Goal: Browse casually

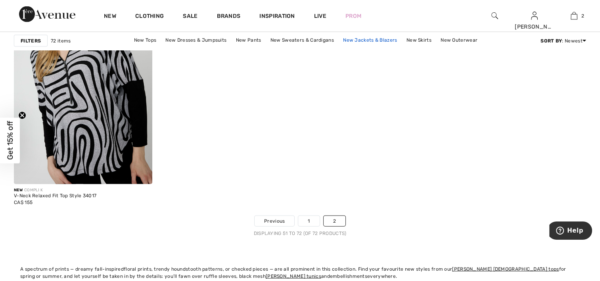
click at [368, 37] on link "New Jackets & Blazers" at bounding box center [370, 40] width 62 height 10
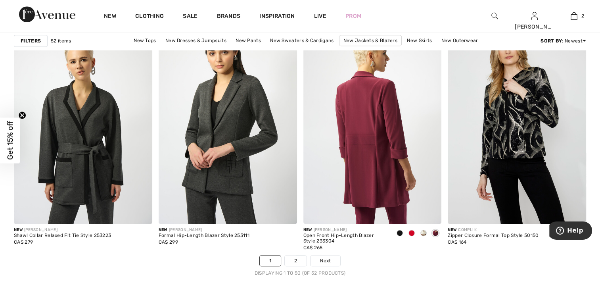
scroll to position [3611, 0]
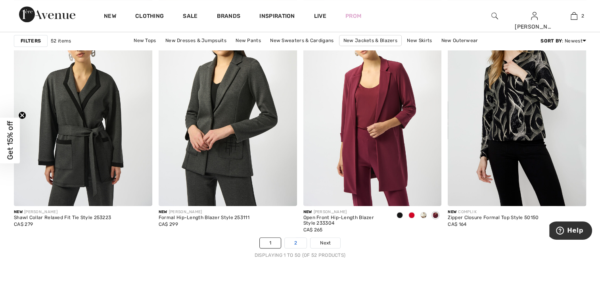
click at [295, 242] on link "2" at bounding box center [296, 243] width 22 height 10
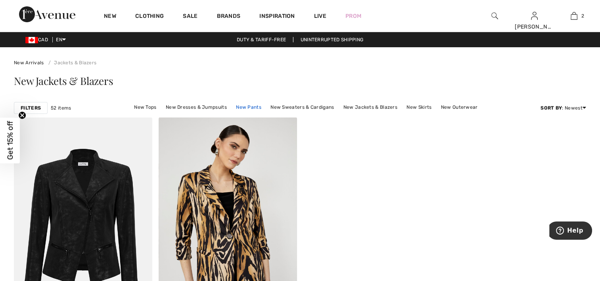
click at [253, 106] on link "New Pants" at bounding box center [248, 107] width 33 height 10
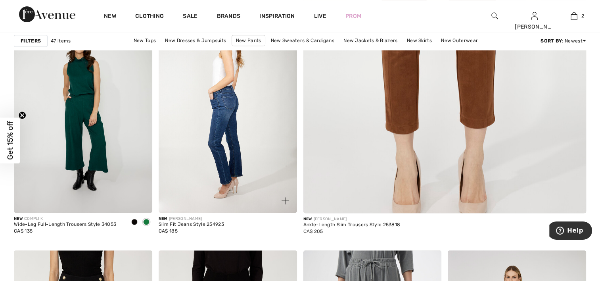
scroll to position [397, 0]
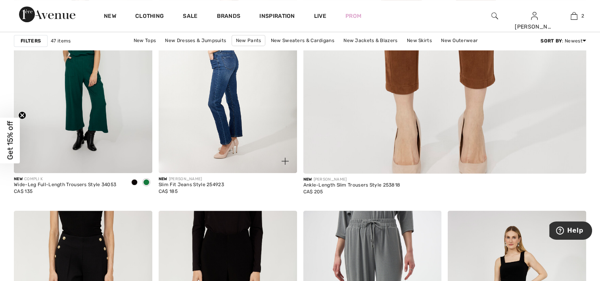
click at [222, 100] on img at bounding box center [228, 69] width 138 height 208
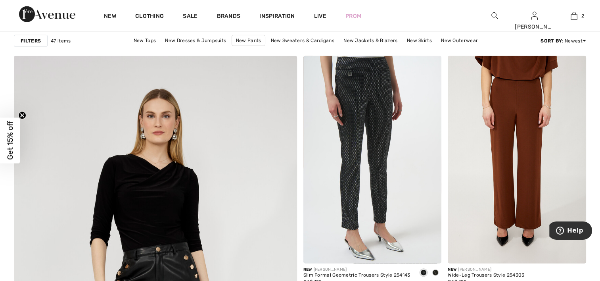
scroll to position [1905, 0]
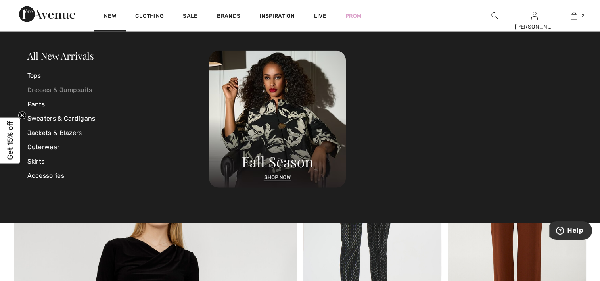
click at [74, 88] on link "Dresses & Jumpsuits" at bounding box center [118, 90] width 182 height 14
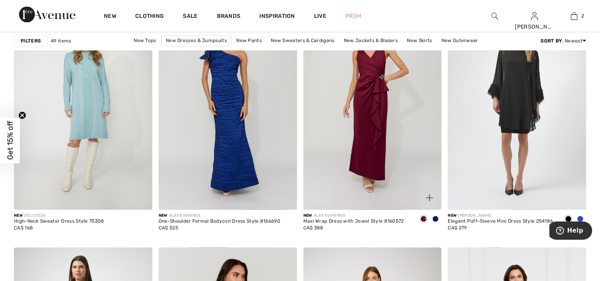
scroll to position [1151, 0]
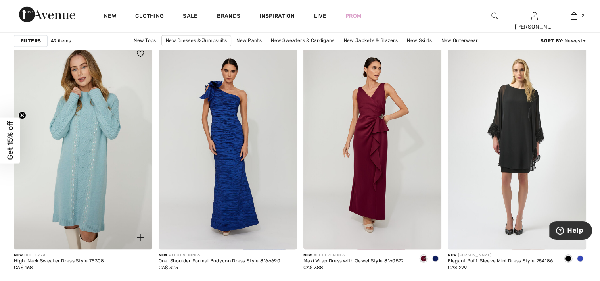
click at [97, 171] on img at bounding box center [83, 146] width 138 height 208
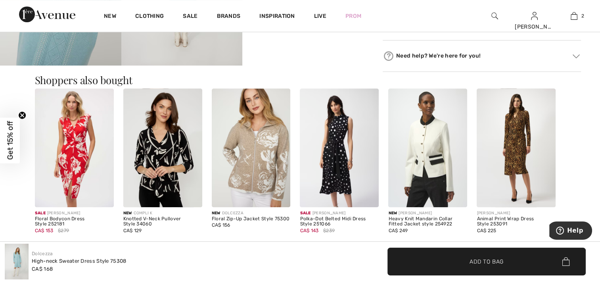
scroll to position [397, 0]
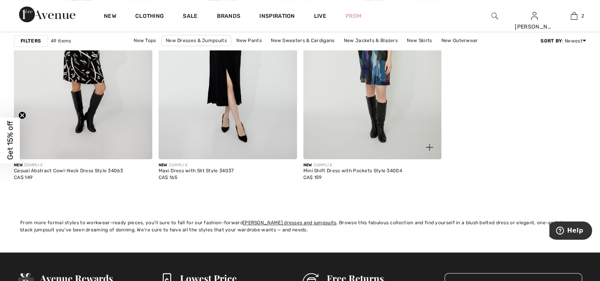
scroll to position [3651, 0]
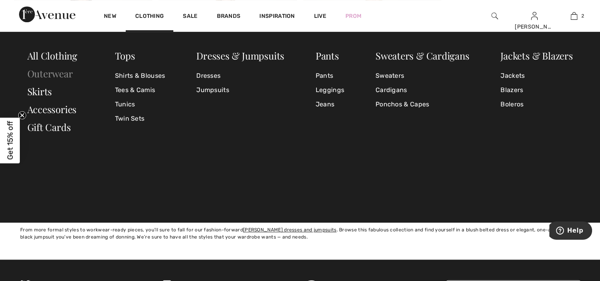
click at [60, 71] on link "Outerwear" at bounding box center [50, 73] width 46 height 13
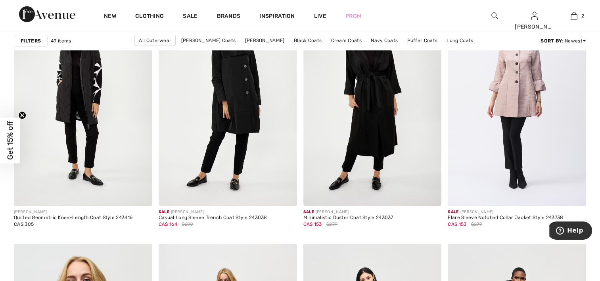
scroll to position [2500, 0]
